Goal: Task Accomplishment & Management: Manage account settings

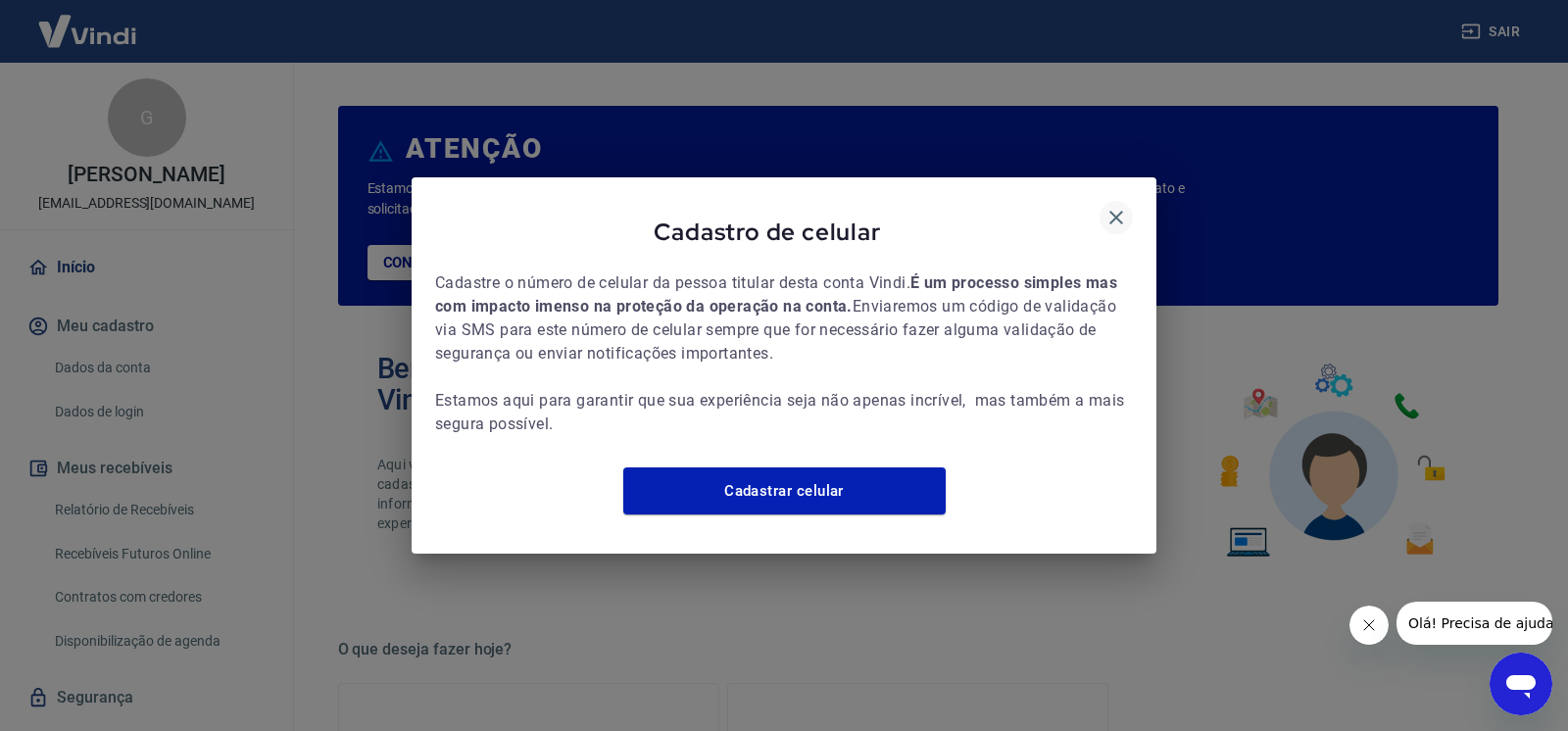
click at [1114, 206] on icon "button" at bounding box center [1117, 218] width 24 height 24
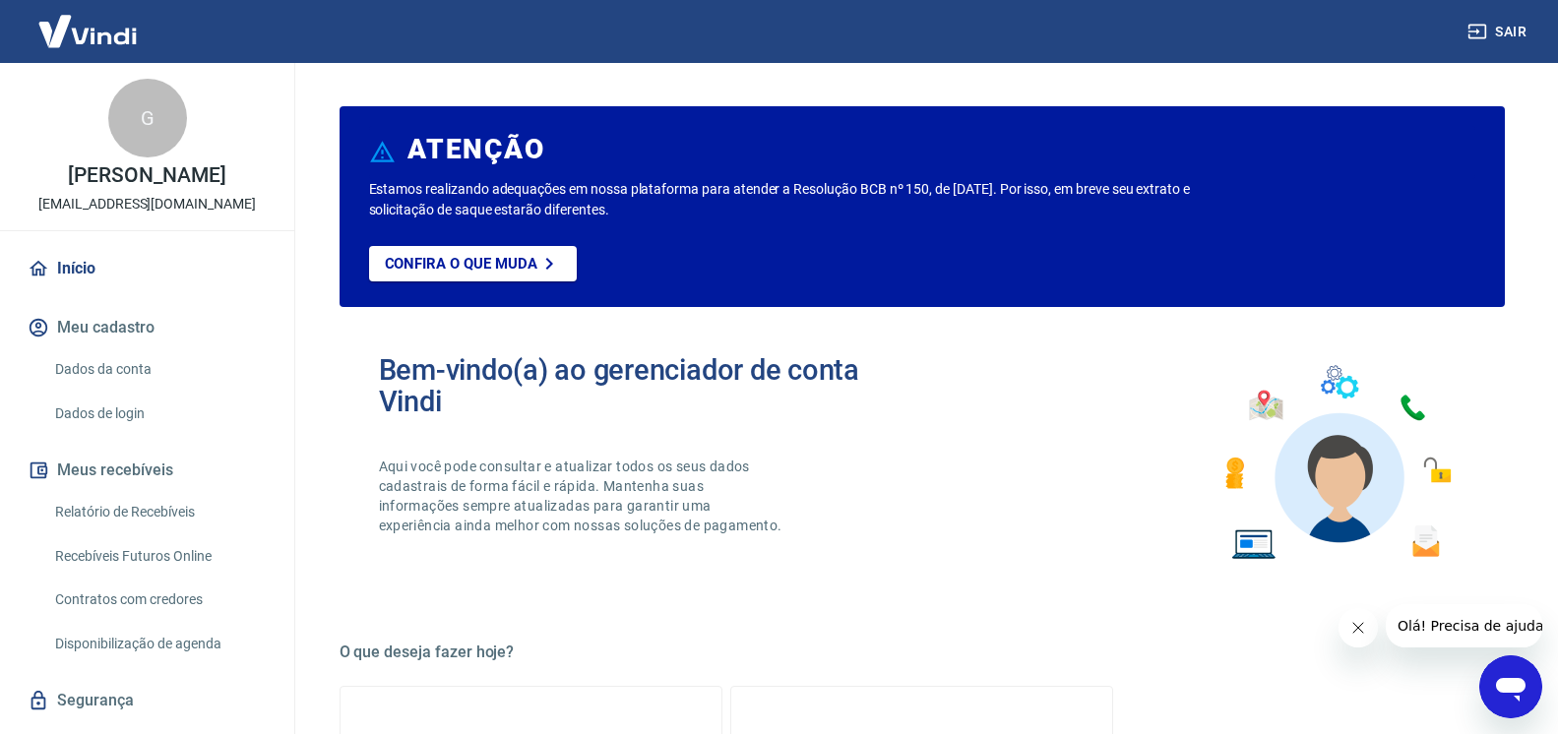
click at [1353, 623] on icon "Fechar mensagem da empresa" at bounding box center [1357, 628] width 16 height 16
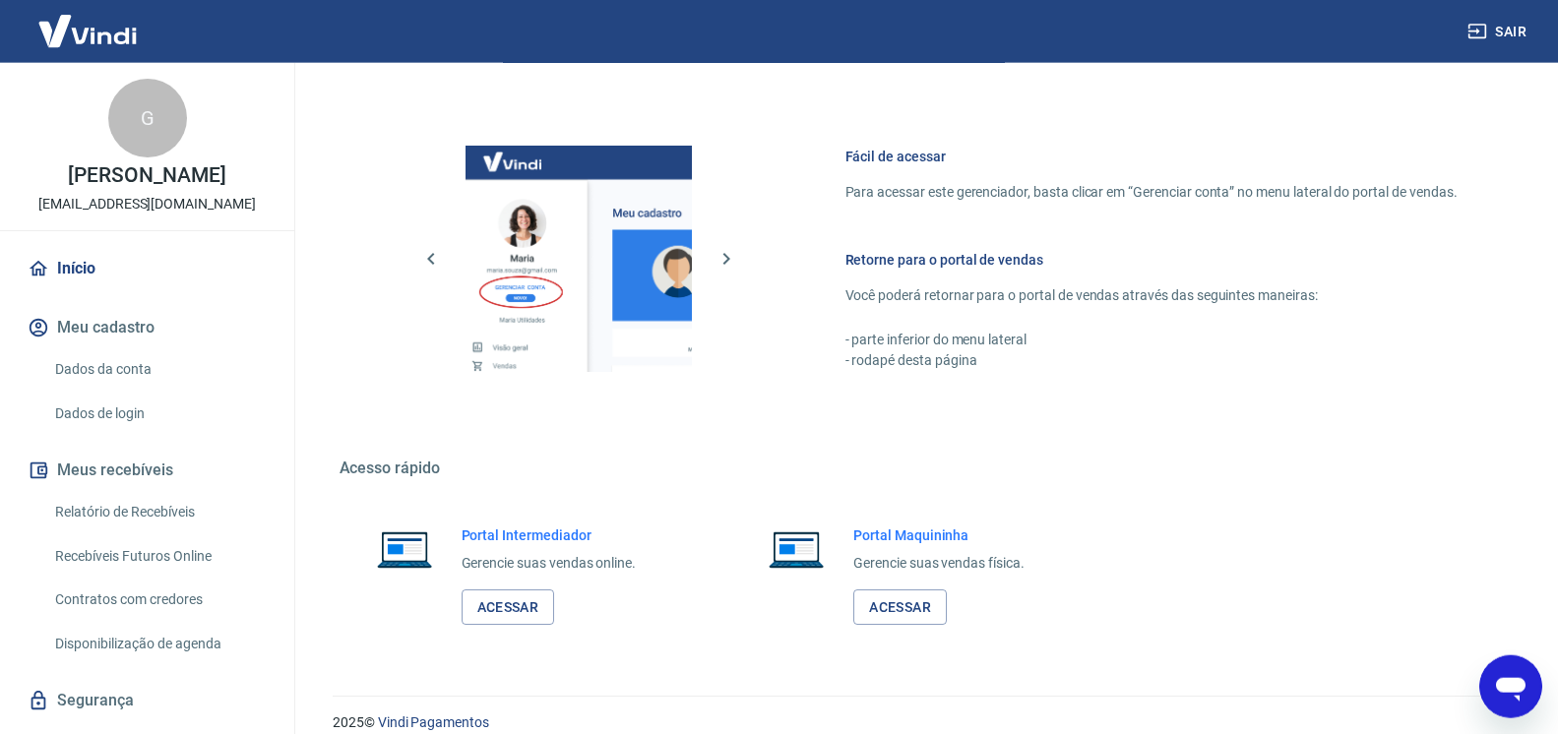
scroll to position [1004, 0]
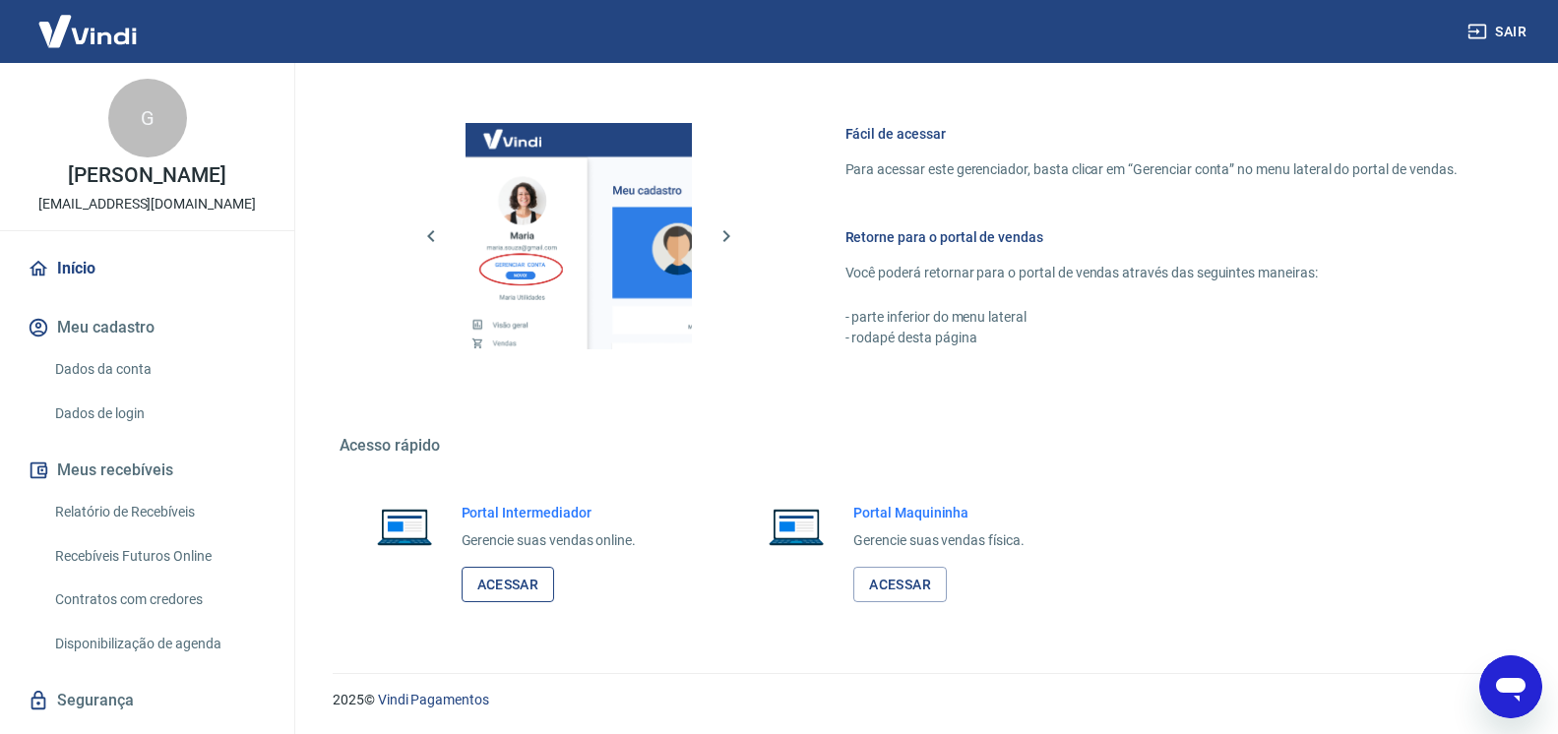
click at [512, 591] on link "Acessar" at bounding box center [507, 585] width 93 height 36
